Goal: Transaction & Acquisition: Download file/media

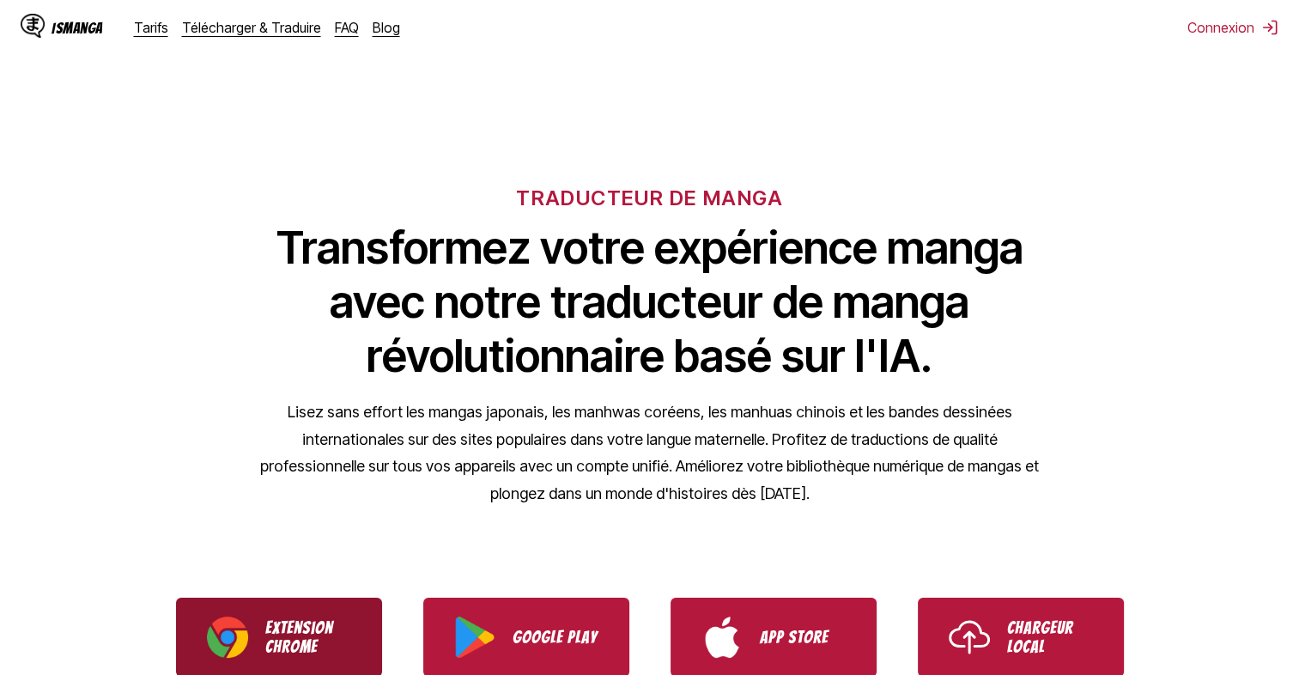
click at [262, 637] on link "Extension Chrome" at bounding box center [279, 636] width 206 height 79
click at [251, 641] on link "Extension Chrome" at bounding box center [279, 636] width 206 height 79
